Goal: Register for event/course

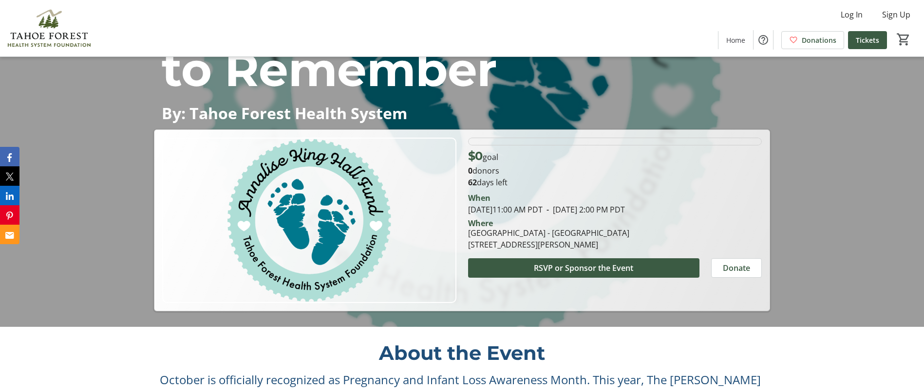
scroll to position [195, 0]
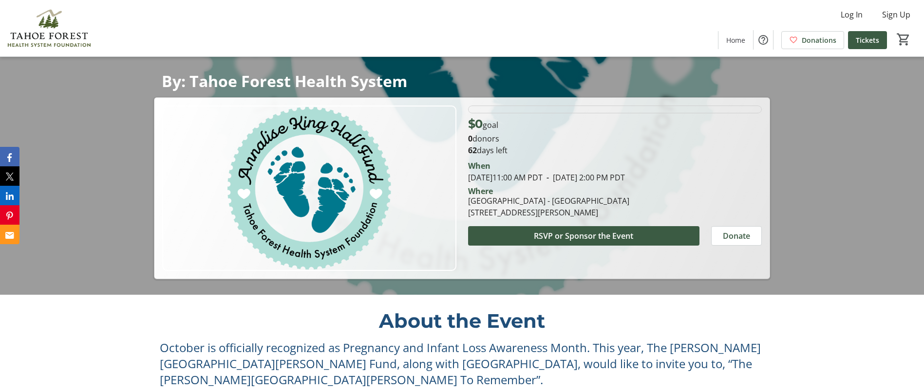
click at [279, 140] on img at bounding box center [309, 188] width 294 height 165
click at [313, 186] on img at bounding box center [309, 188] width 294 height 165
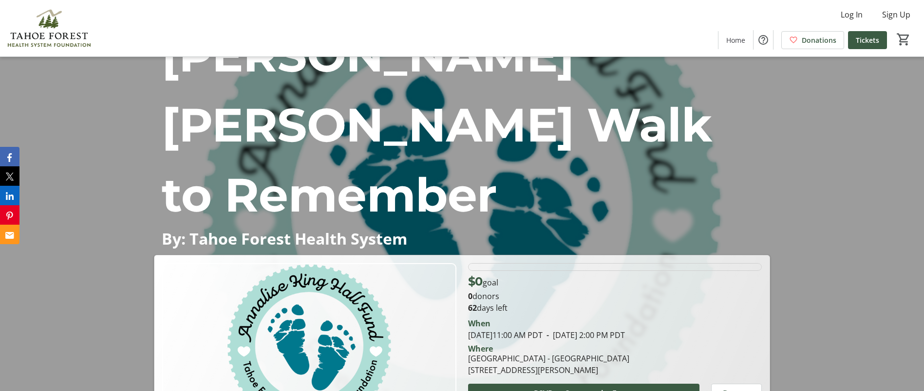
scroll to position [0, 0]
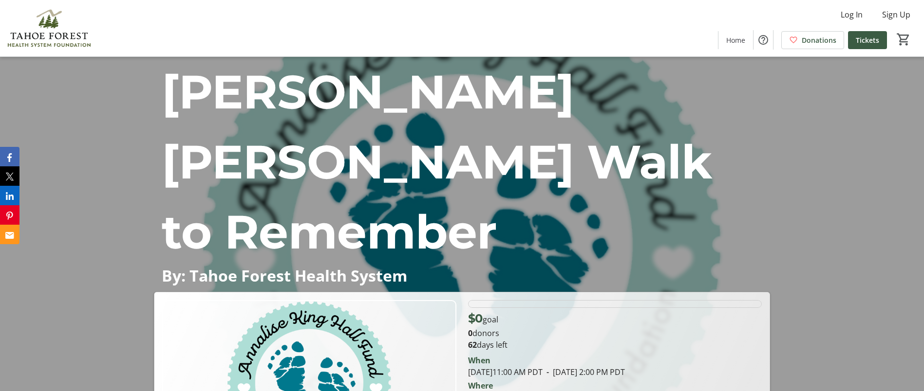
click at [305, 300] on img at bounding box center [309, 382] width 294 height 165
drag, startPoint x: 305, startPoint y: 252, endPoint x: 186, endPoint y: 236, distance: 119.8
click at [186, 300] on img at bounding box center [309, 382] width 294 height 165
drag, startPoint x: 470, startPoint y: 292, endPoint x: 651, endPoint y: 338, distance: 187.5
click at [651, 351] on div "When [DATE] 11:00 AM PDT - [DATE] 2:00 PM PDT Where [GEOGRAPHIC_DATA] - [GEOGRA…" at bounding box center [614, 382] width 305 height 62
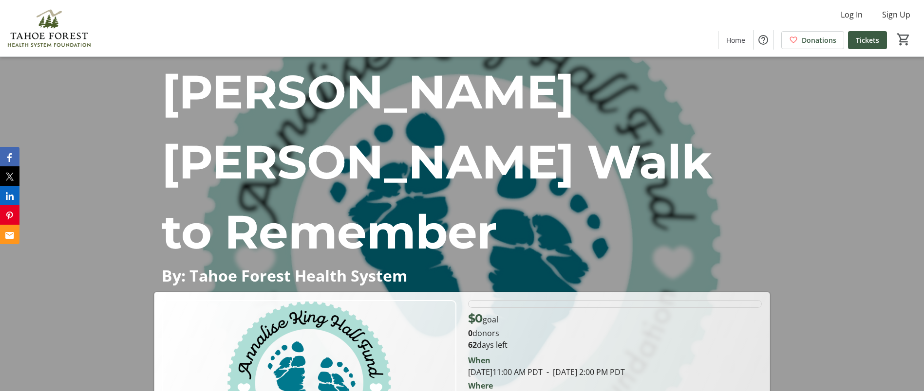
drag, startPoint x: 551, startPoint y: 339, endPoint x: 499, endPoint y: 333, distance: 52.5
drag, startPoint x: 499, startPoint y: 333, endPoint x: 483, endPoint y: 337, distance: 16.8
drag, startPoint x: 626, startPoint y: 335, endPoint x: 471, endPoint y: 291, distance: 161.5
click at [471, 351] on div "When [DATE] 11:00 AM PDT - [DATE] 2:00 PM PDT Where [GEOGRAPHIC_DATA] - [GEOGRA…" at bounding box center [614, 382] width 305 height 62
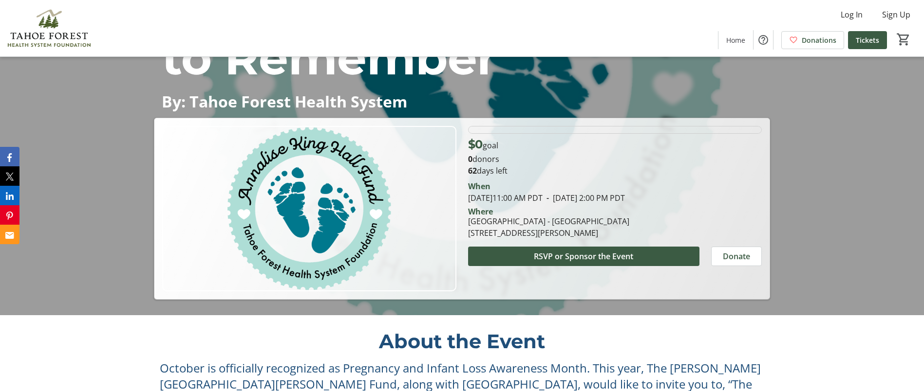
scroll to position [157, 0]
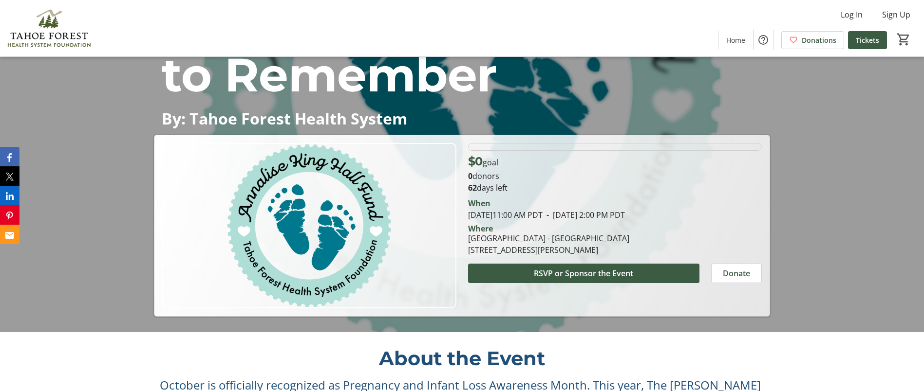
copy div "When [DATE] 11:00 AM PDT - [DATE] 2:00 PM PDT Where [GEOGRAPHIC_DATA] - [GEOGRA…"
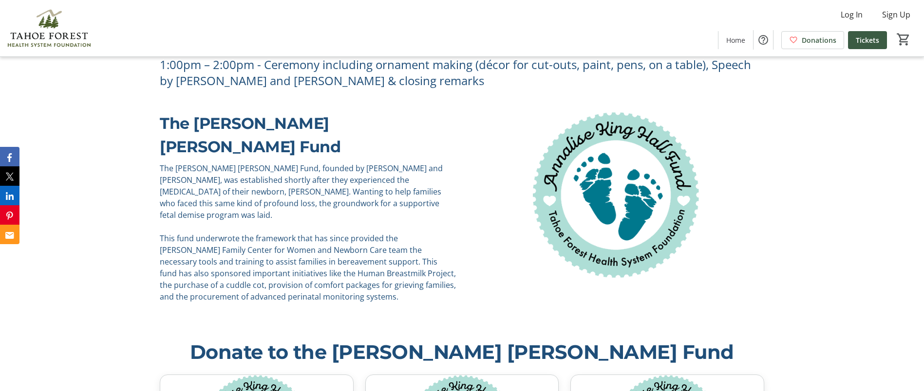
scroll to position [839, 0]
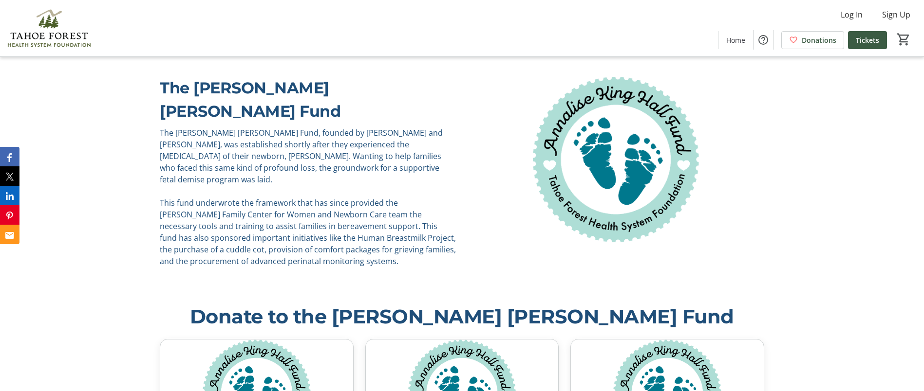
click at [613, 80] on img at bounding box center [615, 159] width 296 height 167
click at [616, 104] on img at bounding box center [615, 159] width 296 height 167
click at [653, 340] on img at bounding box center [667, 394] width 193 height 108
click at [655, 340] on img at bounding box center [667, 394] width 193 height 108
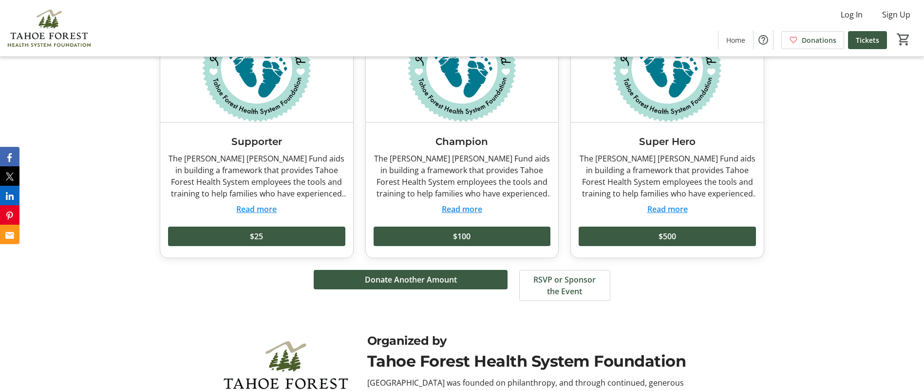
scroll to position [1180, 0]
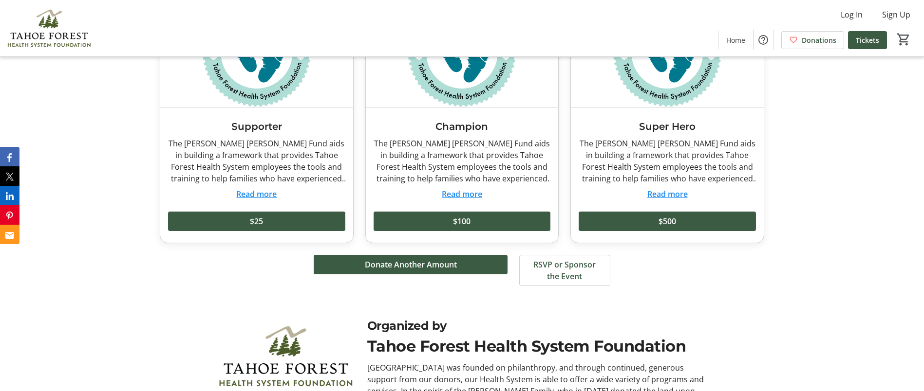
click at [293, 317] on img at bounding box center [285, 356] width 139 height 78
click at [289, 317] on img at bounding box center [285, 356] width 139 height 78
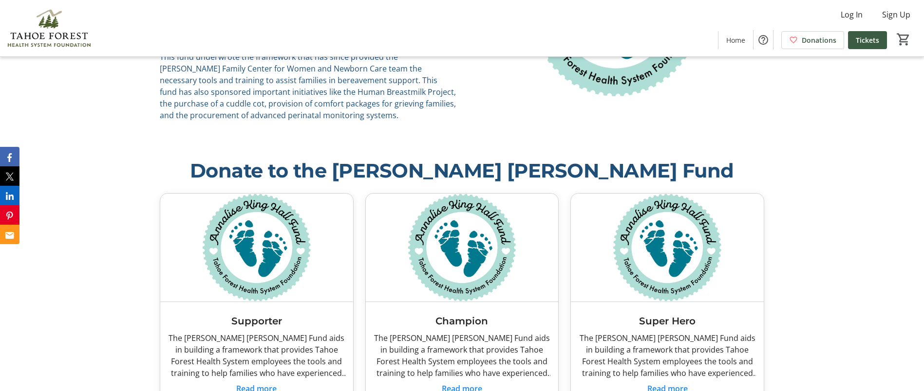
scroll to position [790, 0]
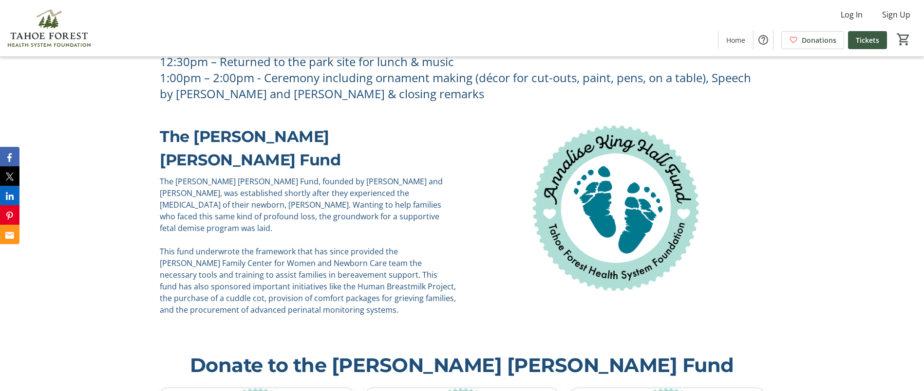
click at [594, 127] on img at bounding box center [615, 208] width 296 height 167
